Goal: Check status: Check status

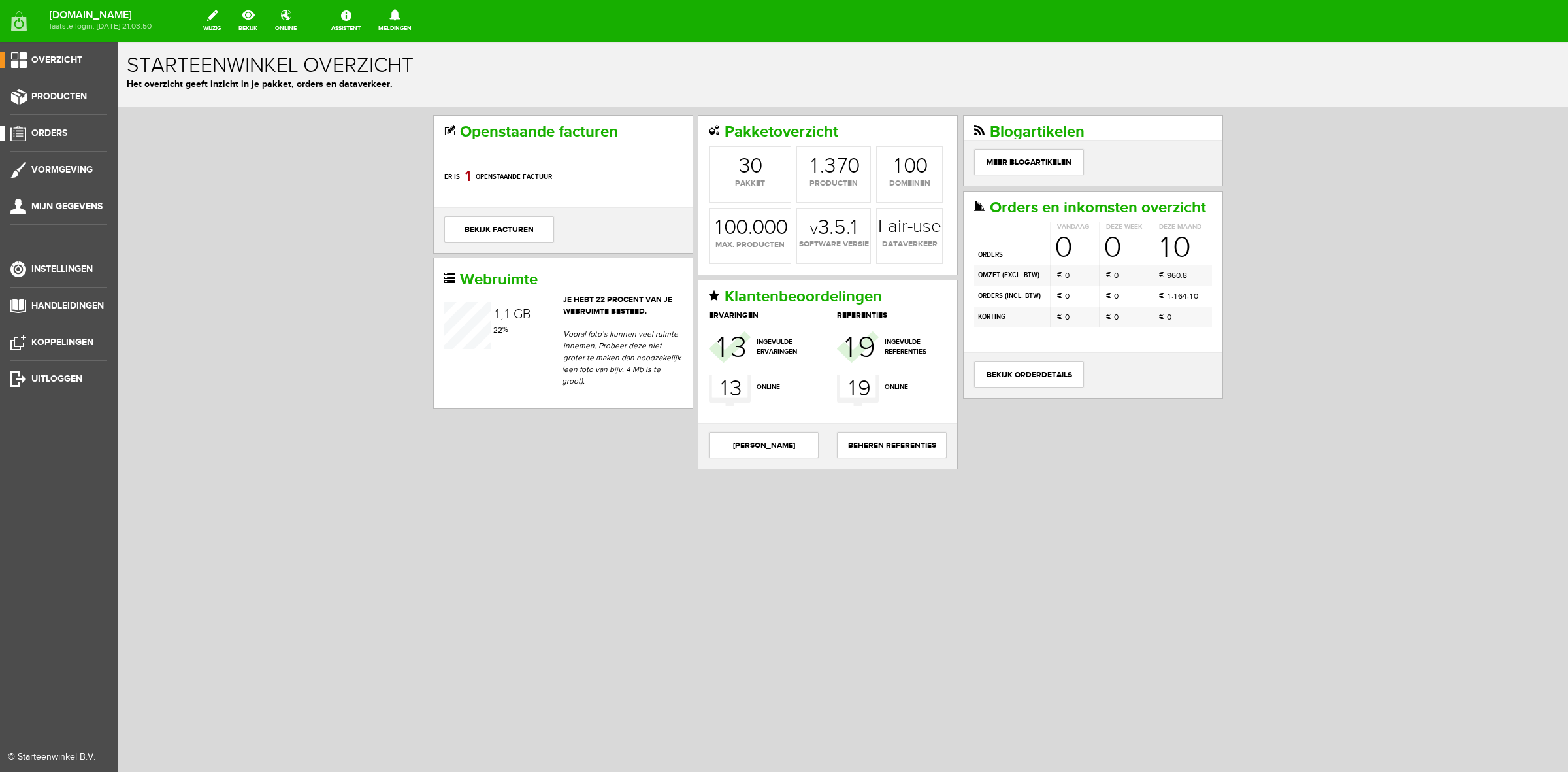
click at [28, 134] on link "Orders" at bounding box center [53, 133] width 107 height 16
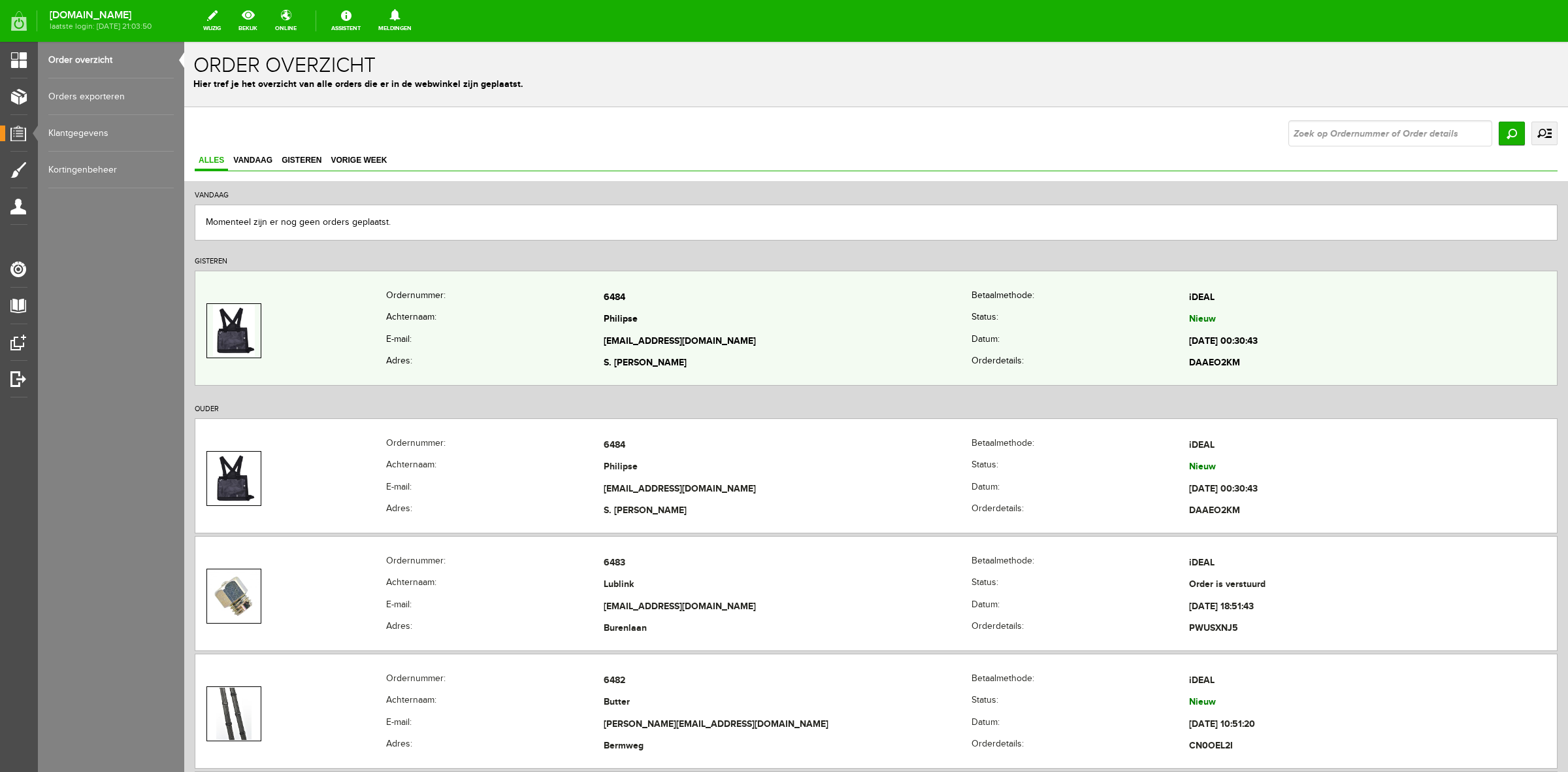
click at [448, 325] on th "Achternaam:" at bounding box center [495, 321] width 218 height 22
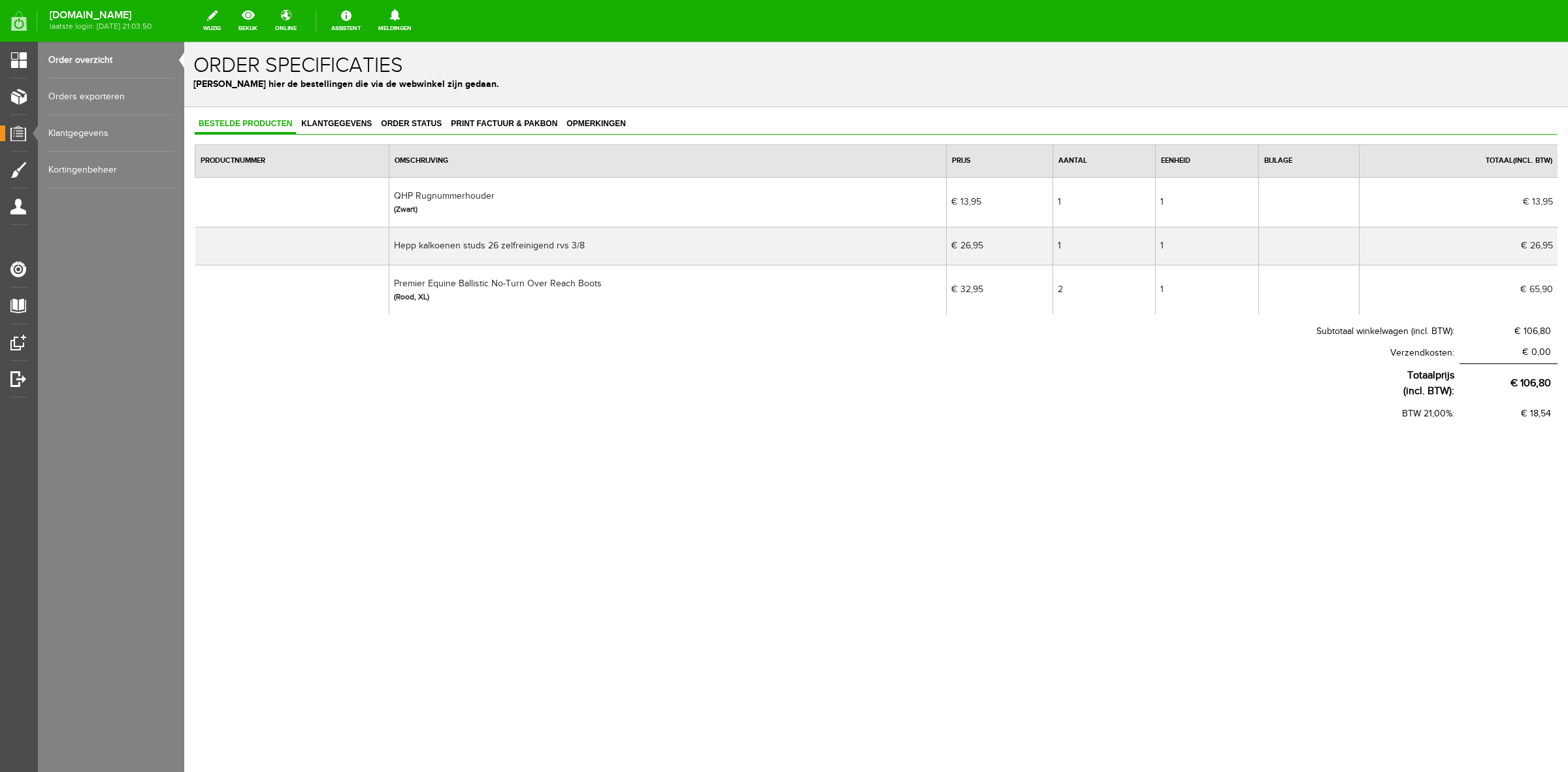
click at [111, 75] on link "Order overzicht" at bounding box center [111, 60] width 125 height 37
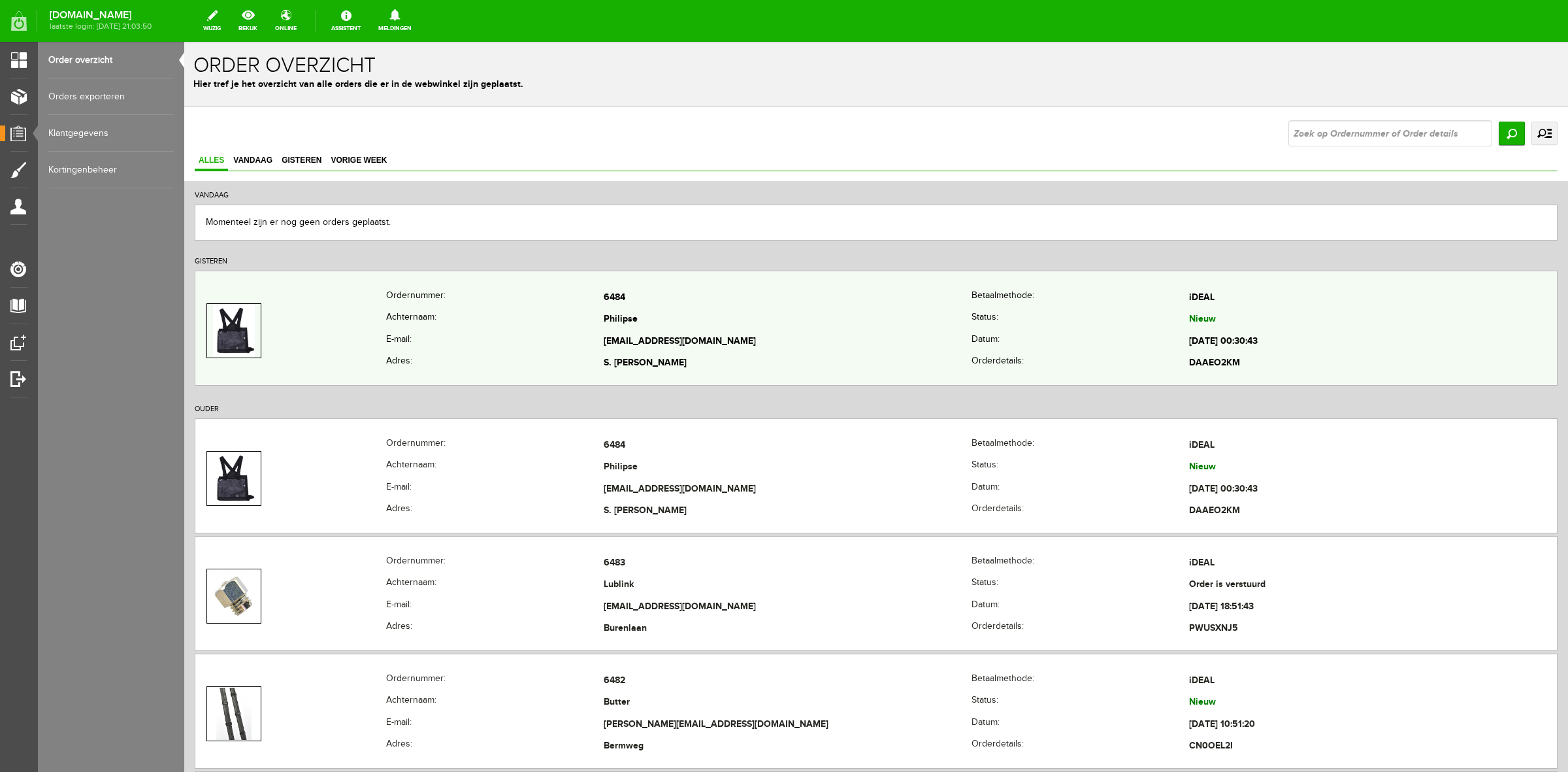
click at [574, 330] on th "Achternaam:" at bounding box center [495, 321] width 218 height 22
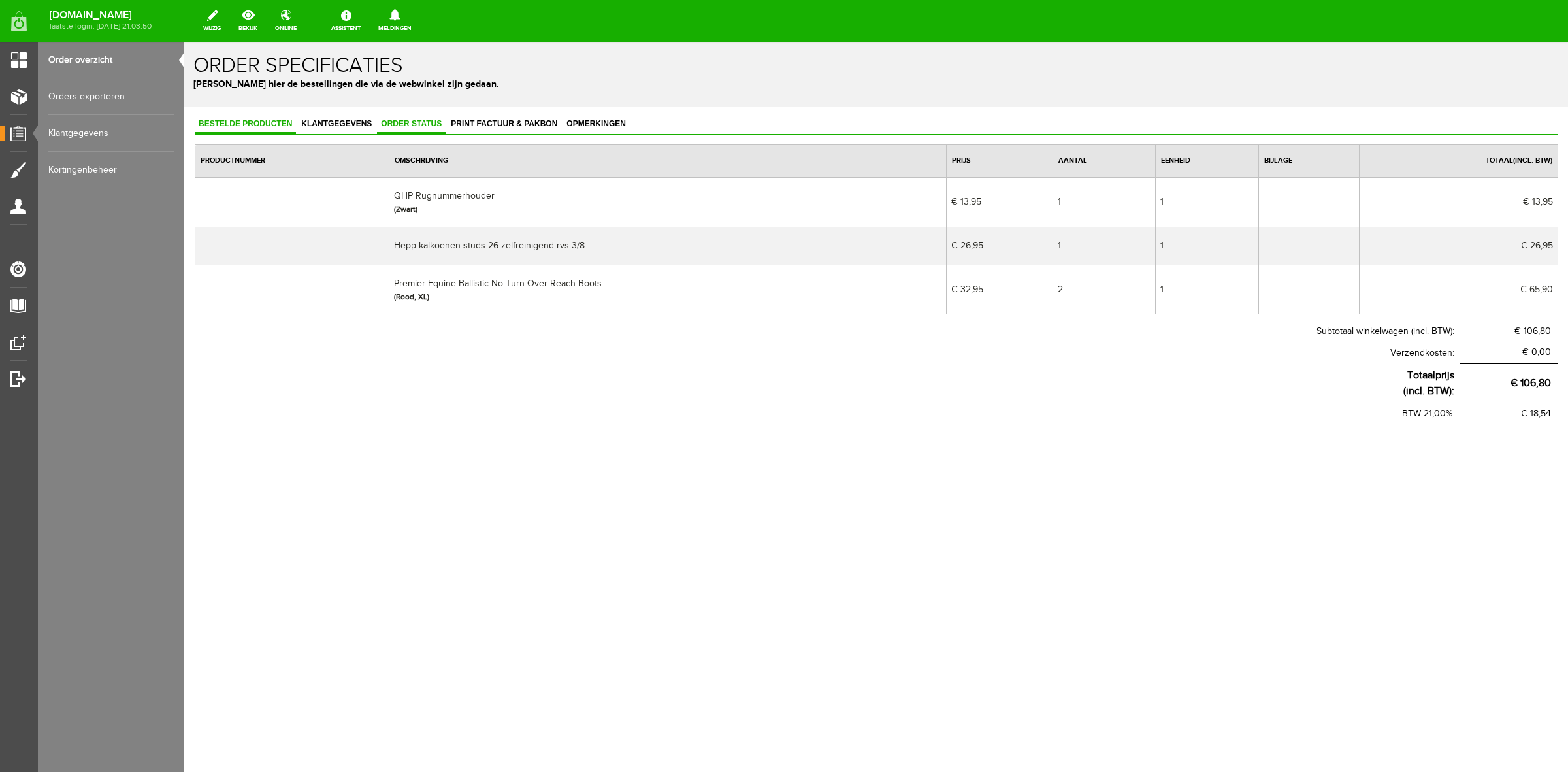
click at [428, 119] on span "Order status" at bounding box center [411, 123] width 69 height 9
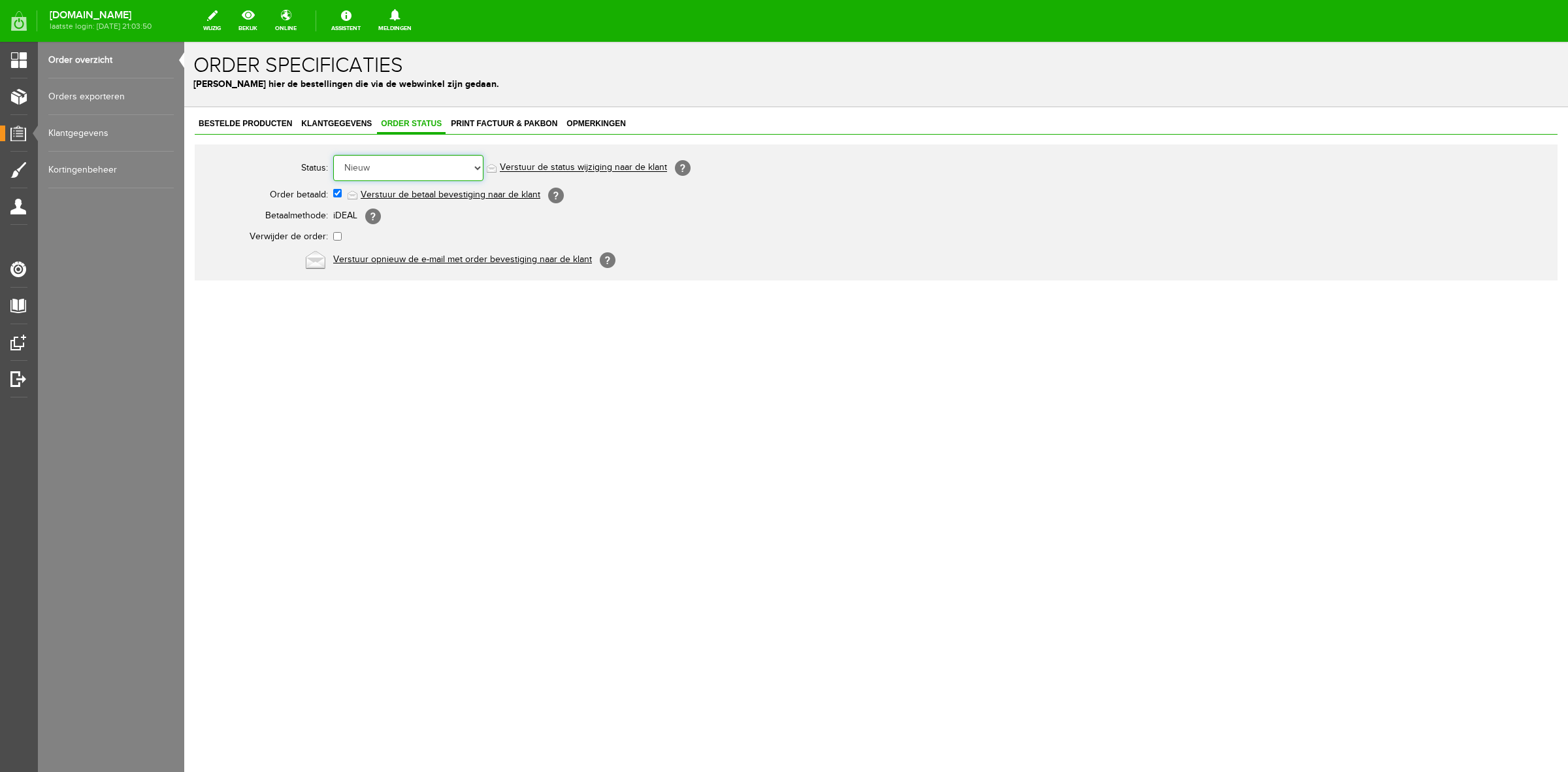
click at [441, 172] on select "Order niet afgerond Nieuw Order in behandeling Wacht op leverancier Wacht op be…" at bounding box center [408, 168] width 150 height 26
select select "3"
click at [333, 155] on select "Order niet afgerond Nieuw Order in behandeling Wacht op leverancier Wacht op be…" at bounding box center [408, 168] width 150 height 26
click at [517, 167] on link "Verstuur de status wijziging naar de klant" at bounding box center [583, 168] width 167 height 10
click at [76, 56] on link "Order overzicht" at bounding box center [111, 60] width 125 height 37
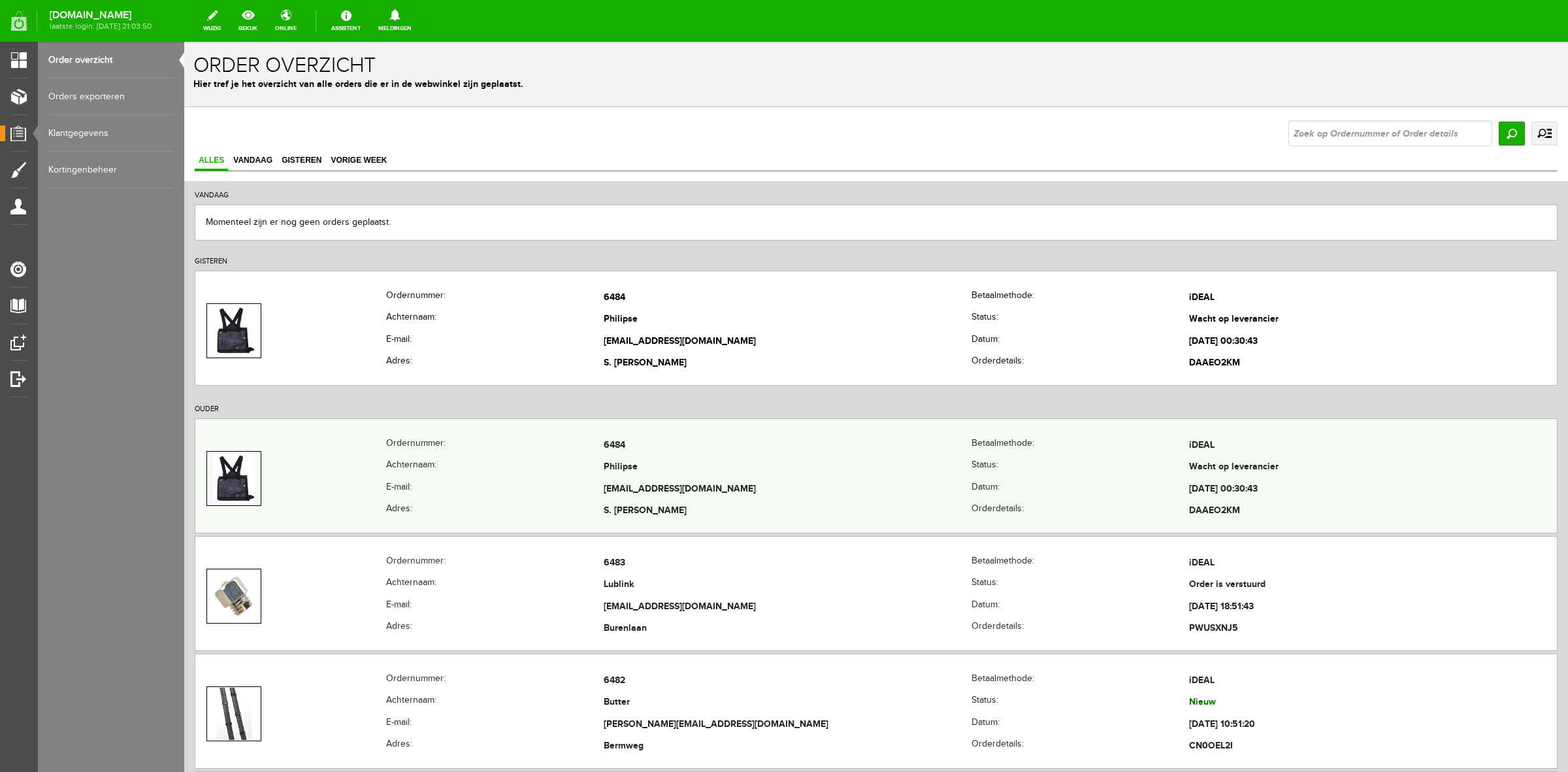
click at [374, 440] on td at bounding box center [290, 479] width 191 height 88
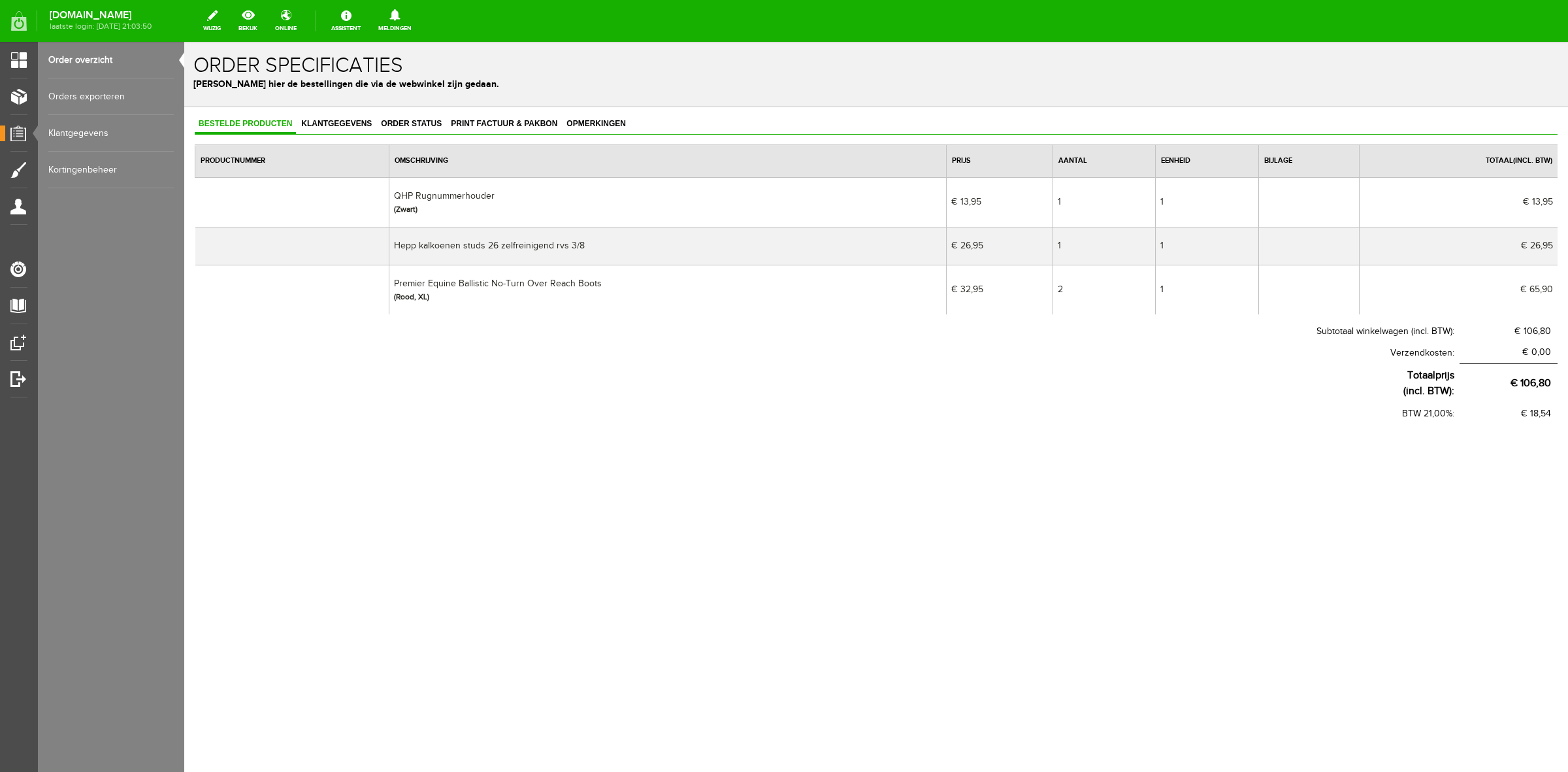
click at [105, 56] on link "Order overzicht" at bounding box center [111, 60] width 125 height 37
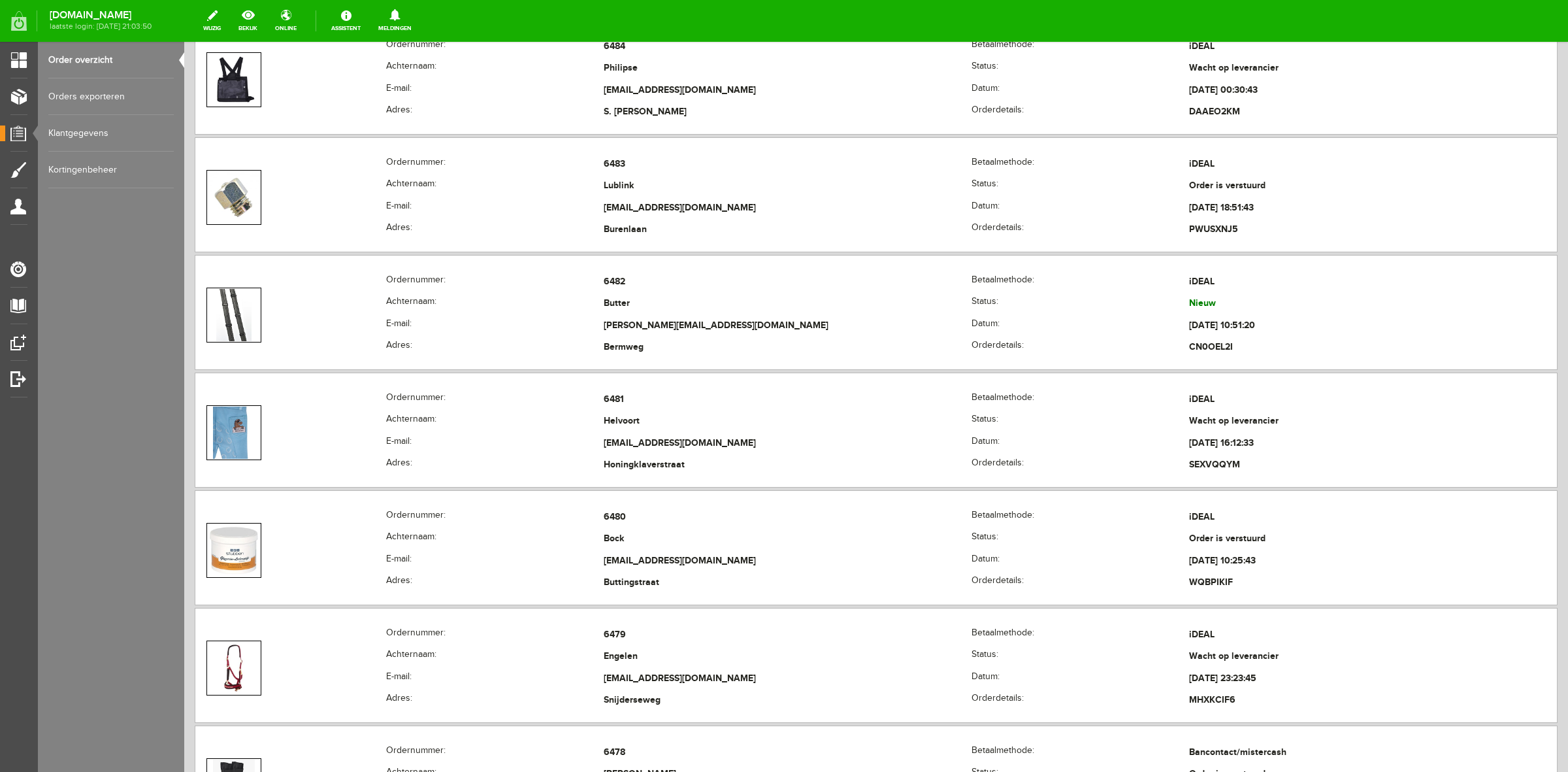
scroll to position [409, 0]
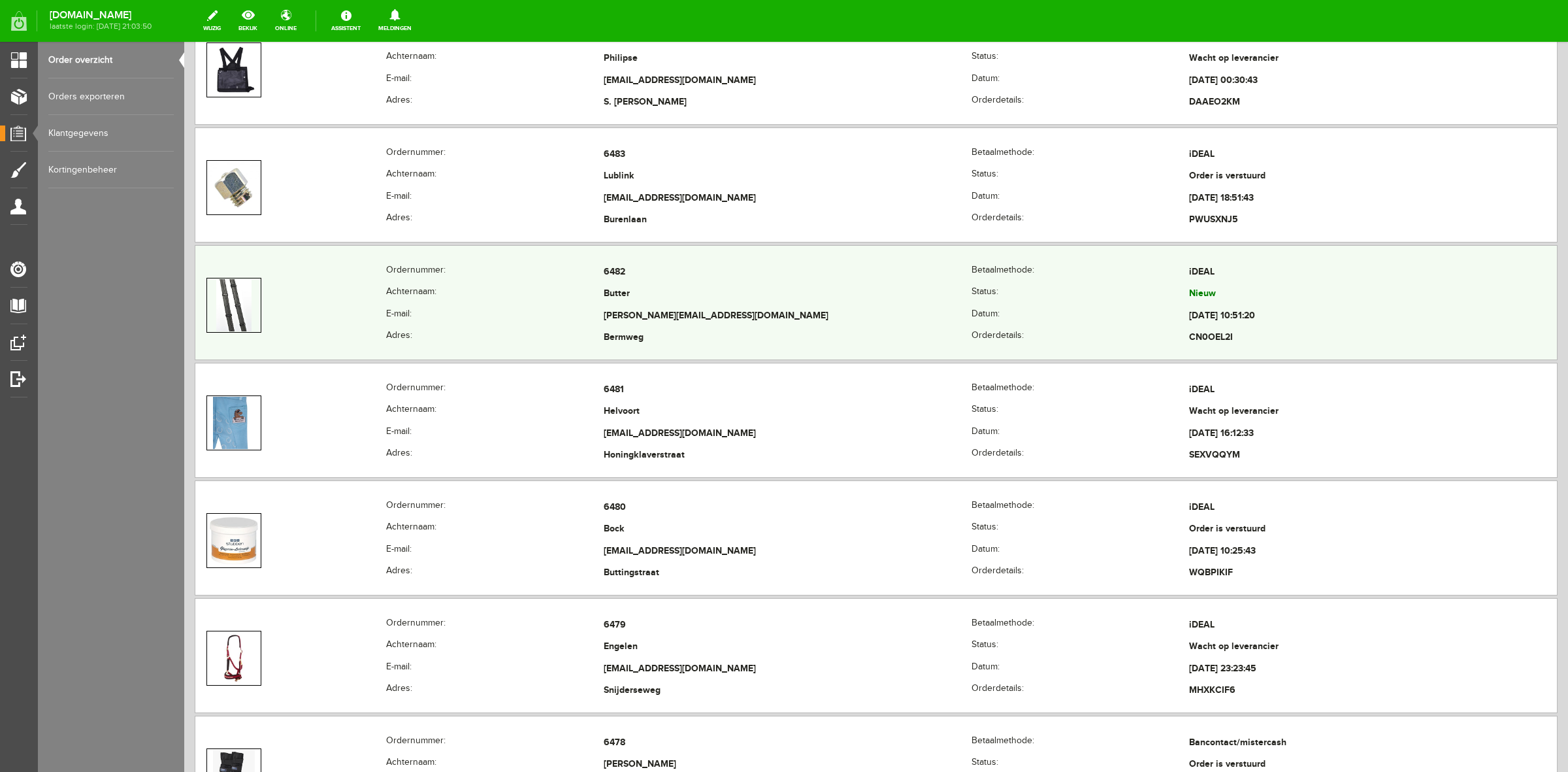
click at [484, 268] on th "Ordernummer:" at bounding box center [495, 273] width 218 height 22
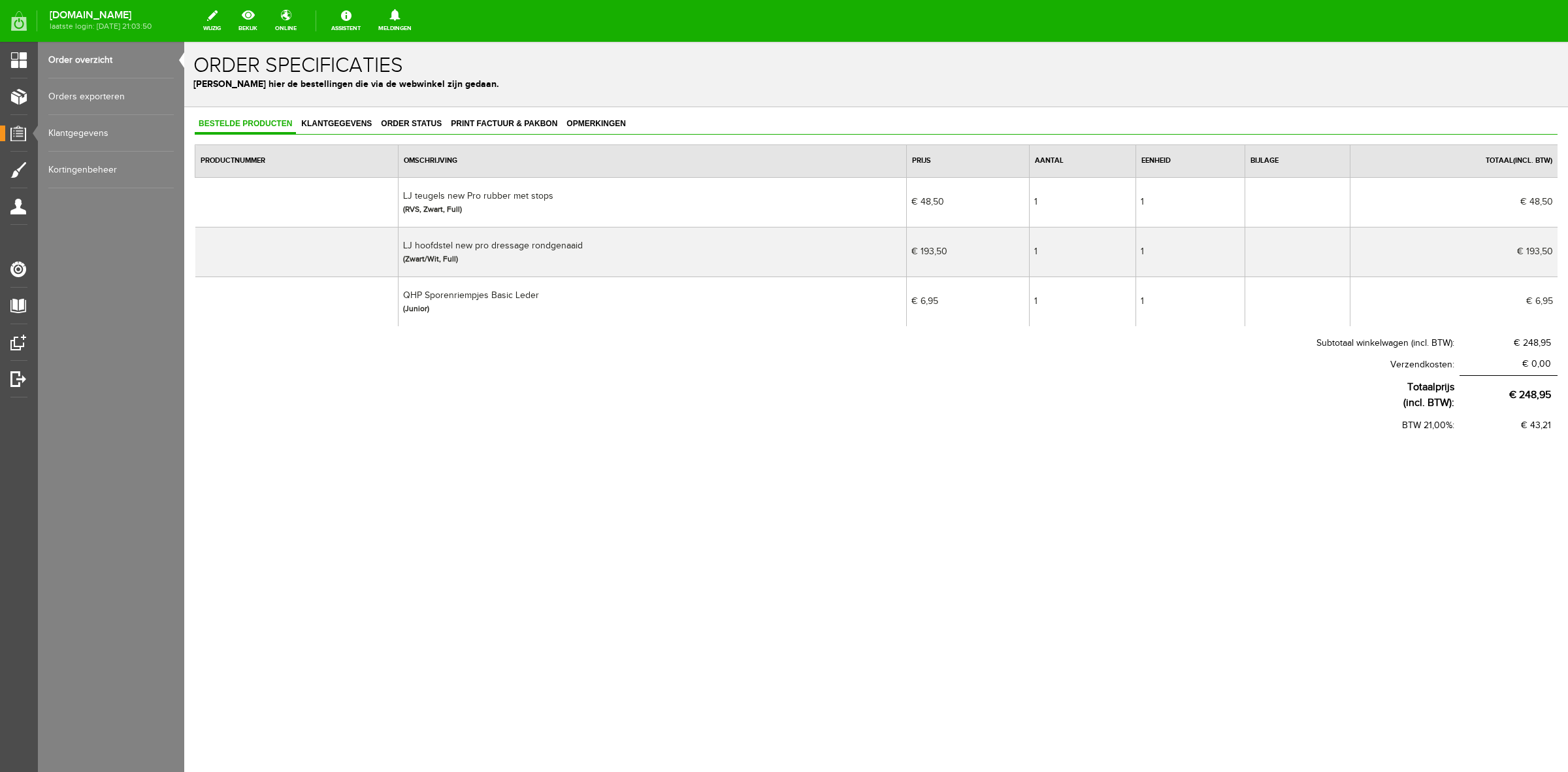
click at [71, 53] on link "Order overzicht" at bounding box center [111, 60] width 125 height 37
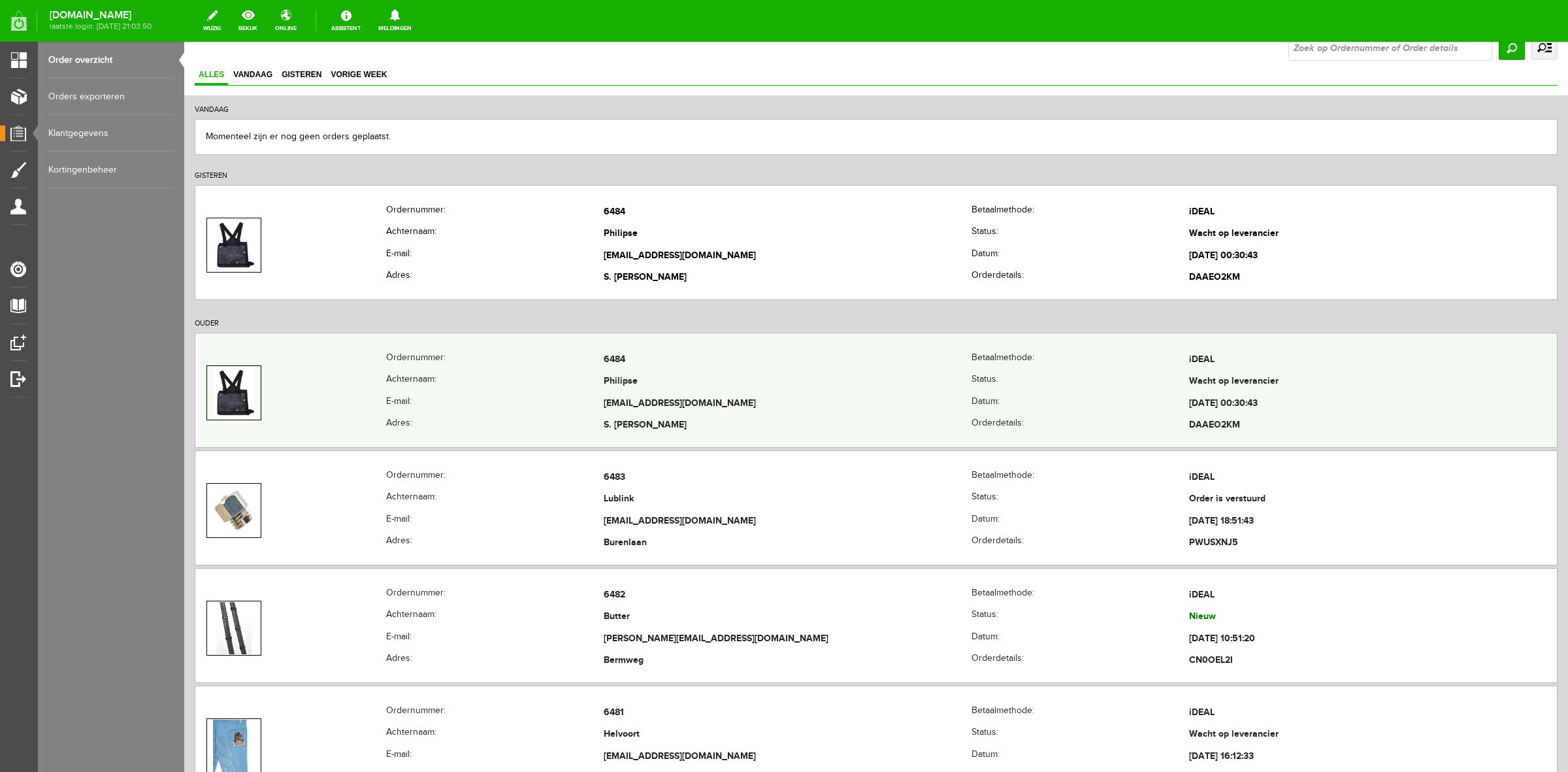
scroll to position [409, 0]
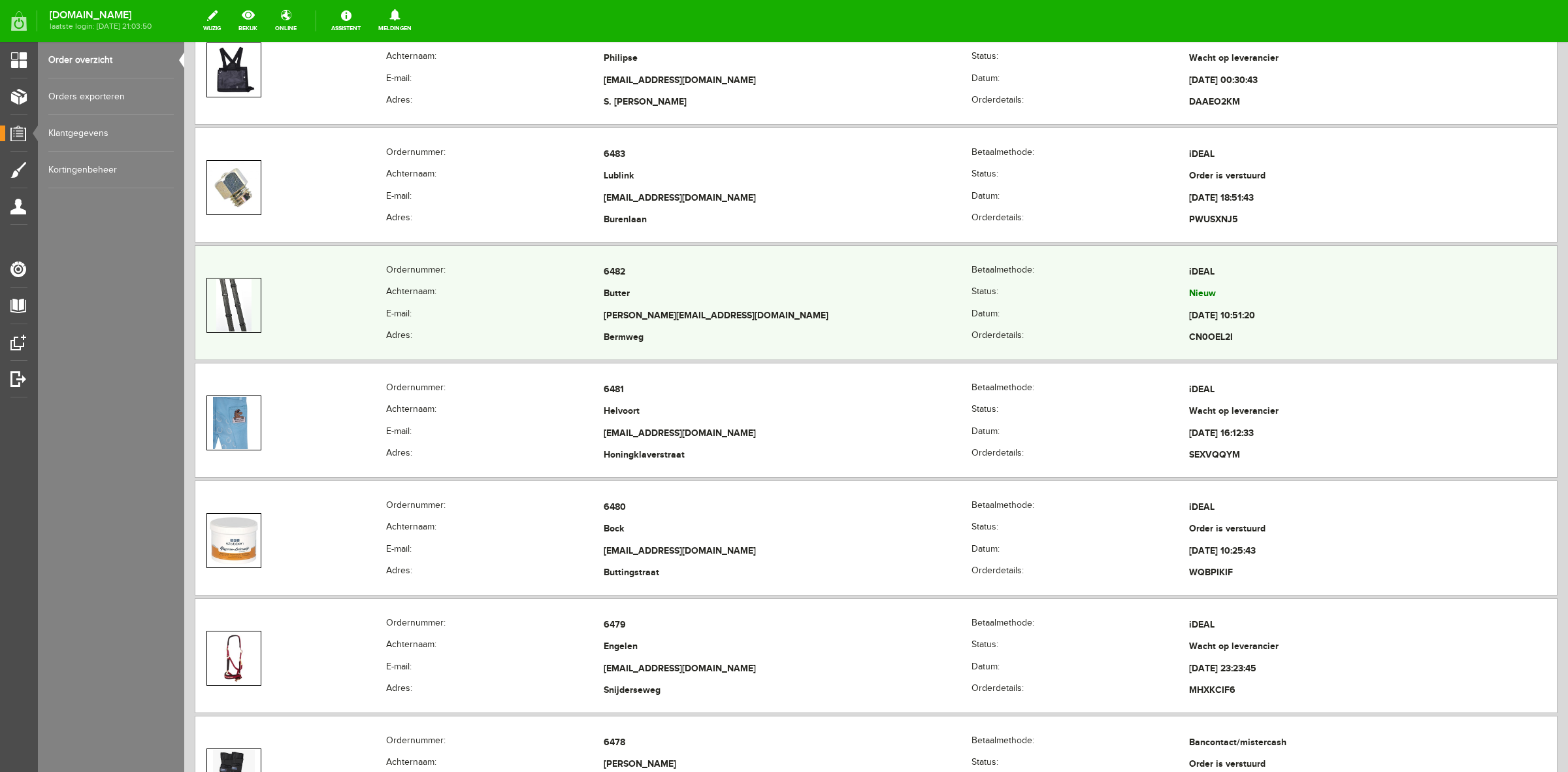
click at [527, 309] on th "E-mail:" at bounding box center [495, 317] width 218 height 22
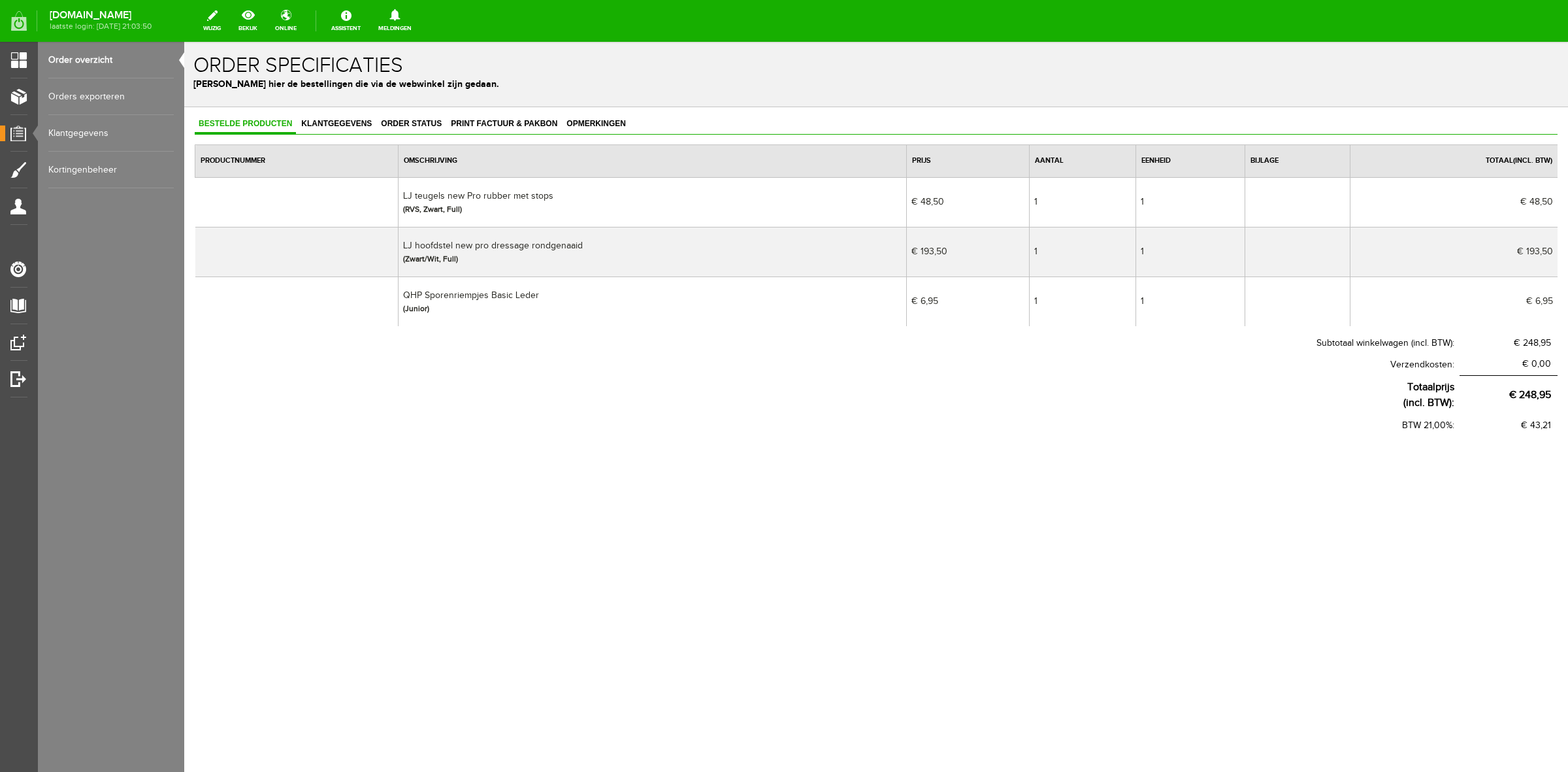
click at [103, 52] on link "Order overzicht" at bounding box center [111, 60] width 125 height 37
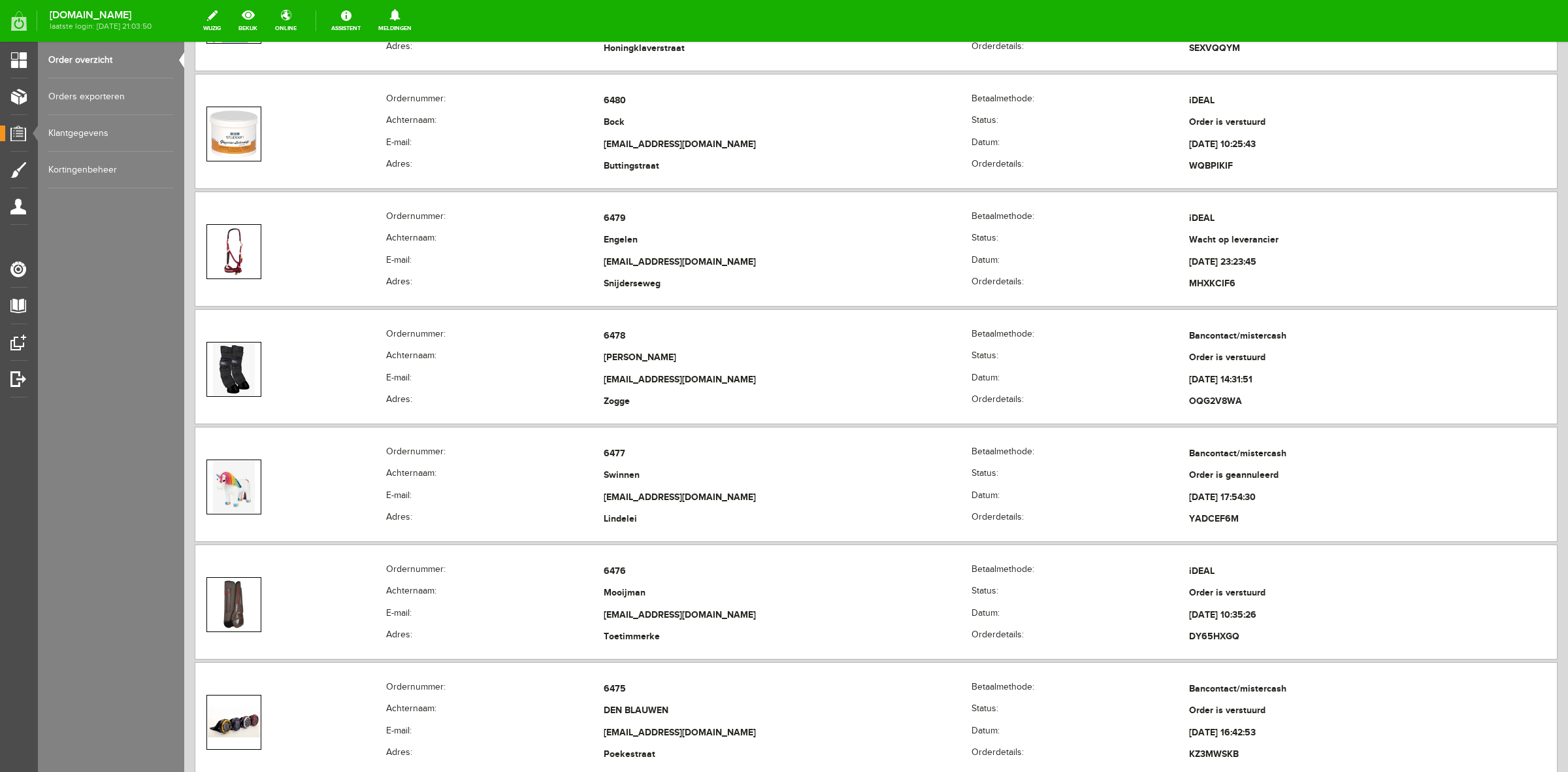
scroll to position [817, 0]
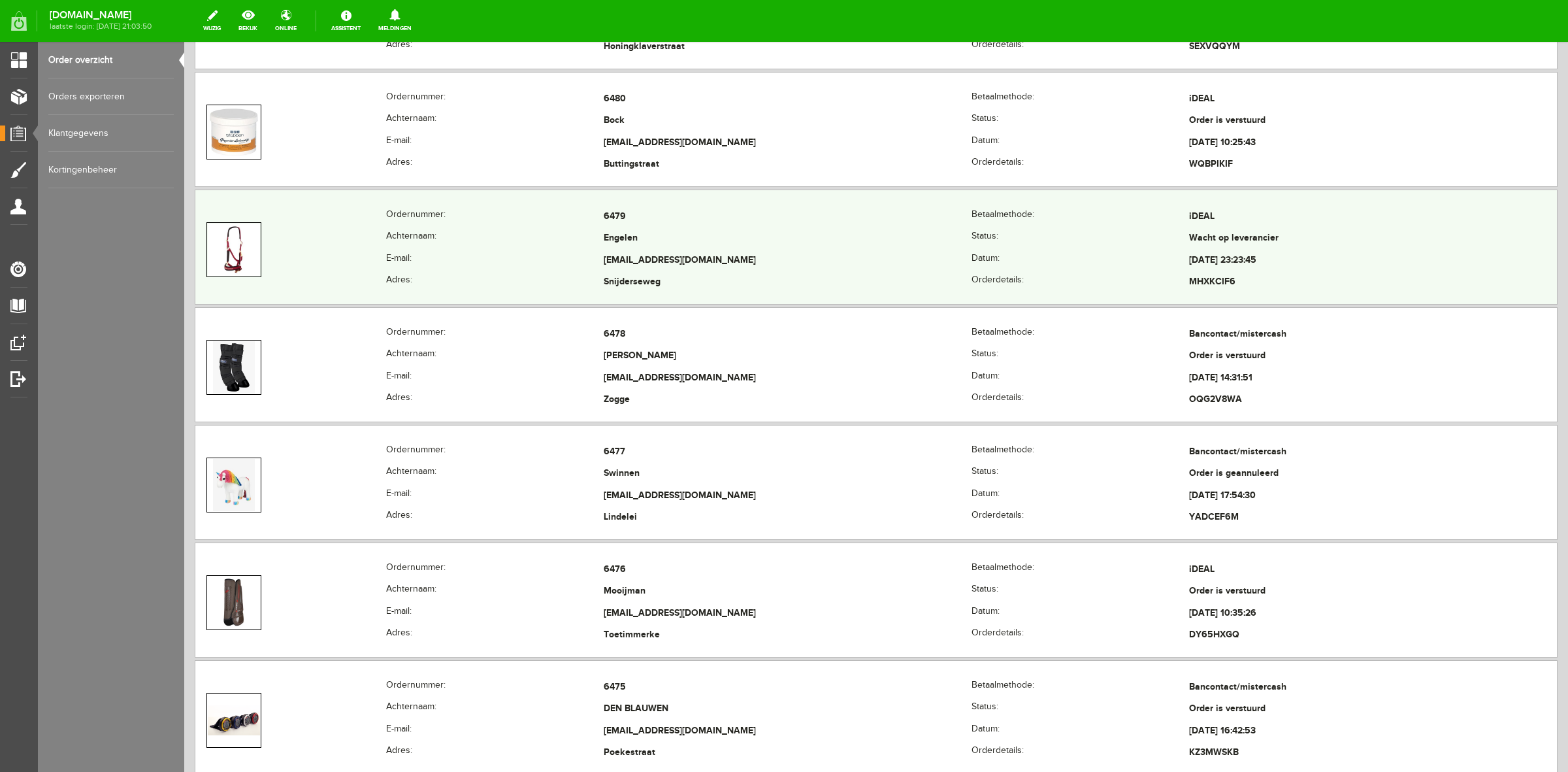
click at [397, 234] on th "Achternaam:" at bounding box center [495, 239] width 218 height 22
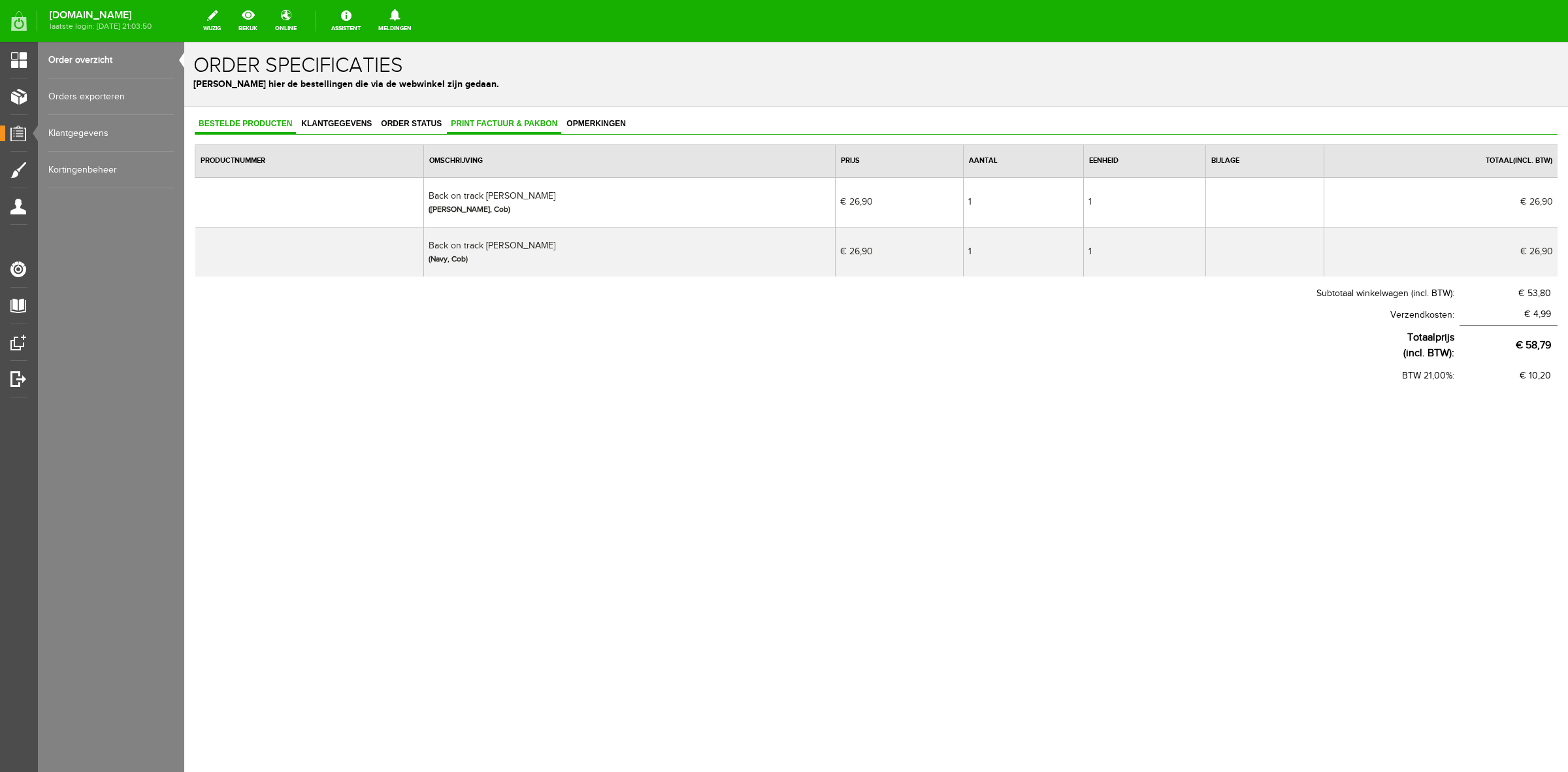
click at [456, 132] on link "Print factuur & pakbon" at bounding box center [504, 124] width 114 height 19
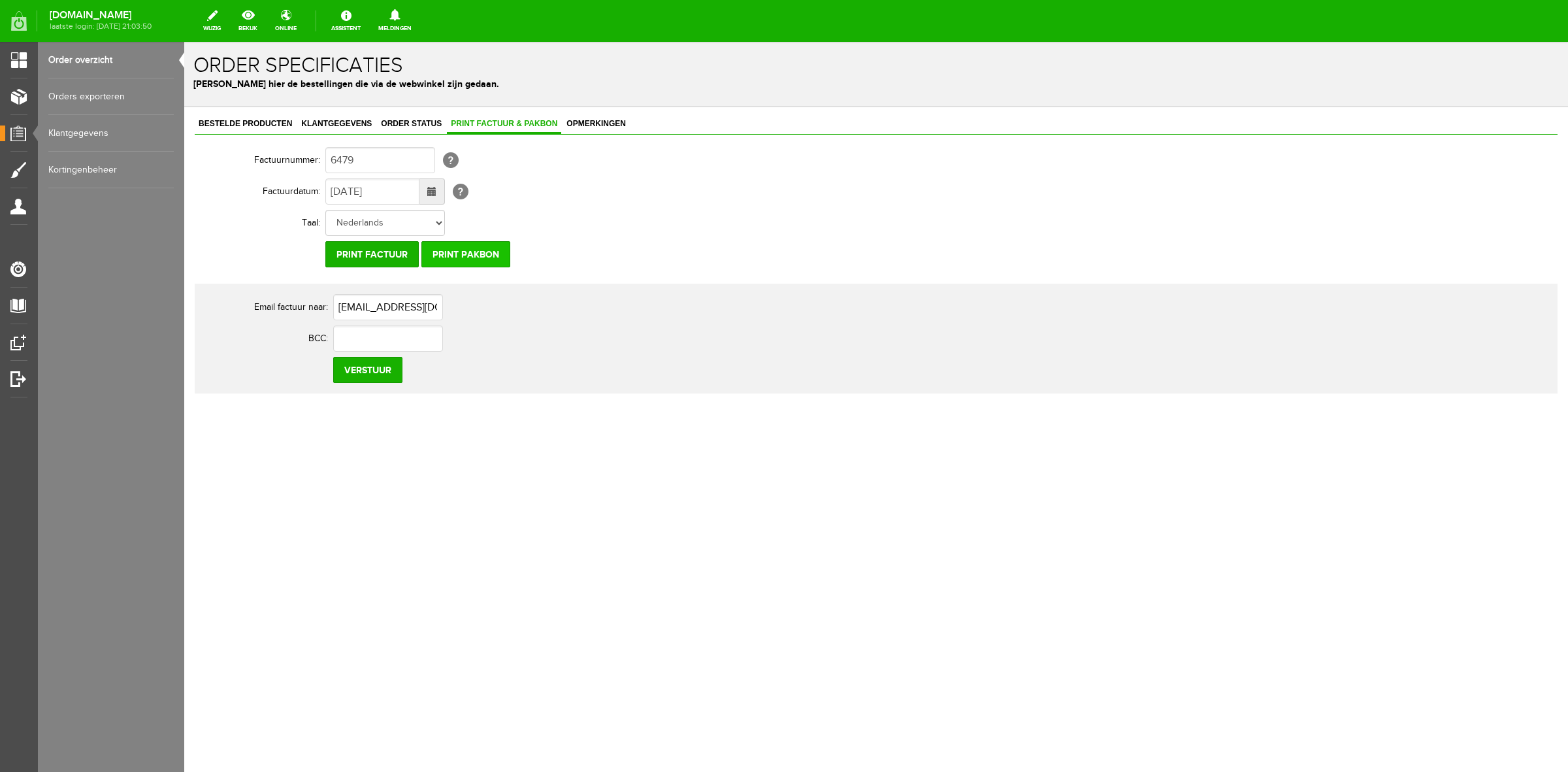
click at [500, 251] on input "Print pakbon" at bounding box center [466, 254] width 89 height 26
click at [250, 121] on span "Bestelde producten" at bounding box center [245, 123] width 102 height 9
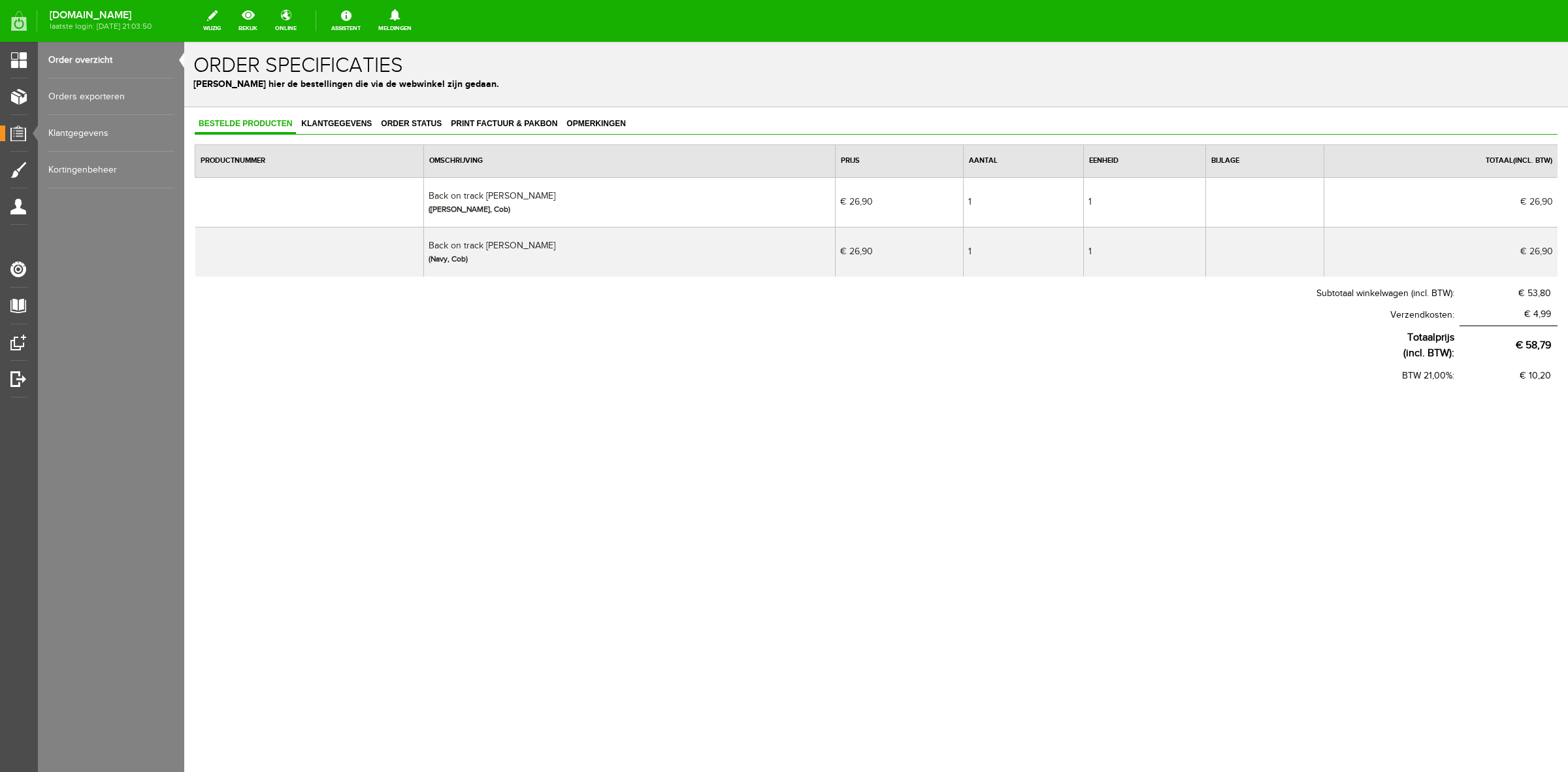
click at [130, 52] on link "Order overzicht" at bounding box center [111, 60] width 125 height 37
